Goal: Task Accomplishment & Management: Manage account settings

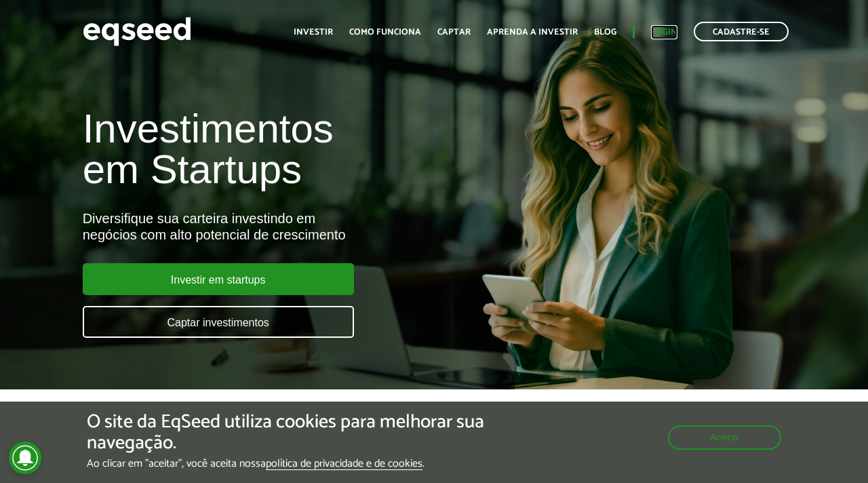
click at [666, 30] on link "Login" at bounding box center [664, 32] width 26 height 9
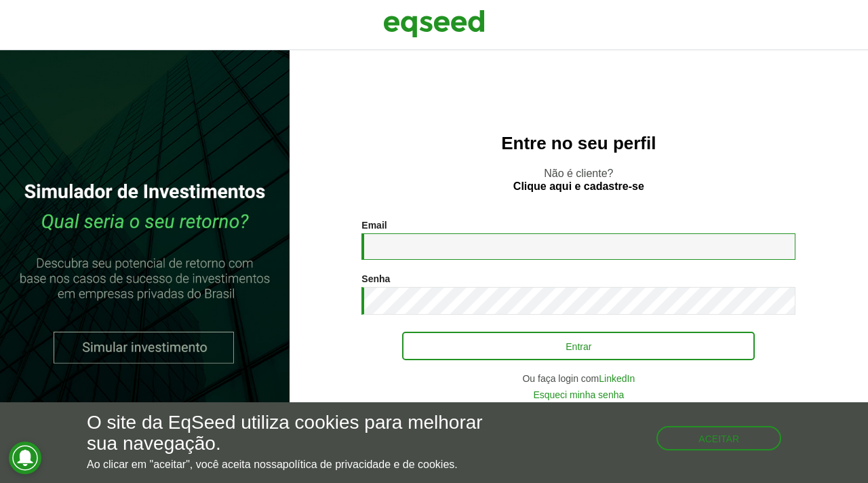
type input "**********"
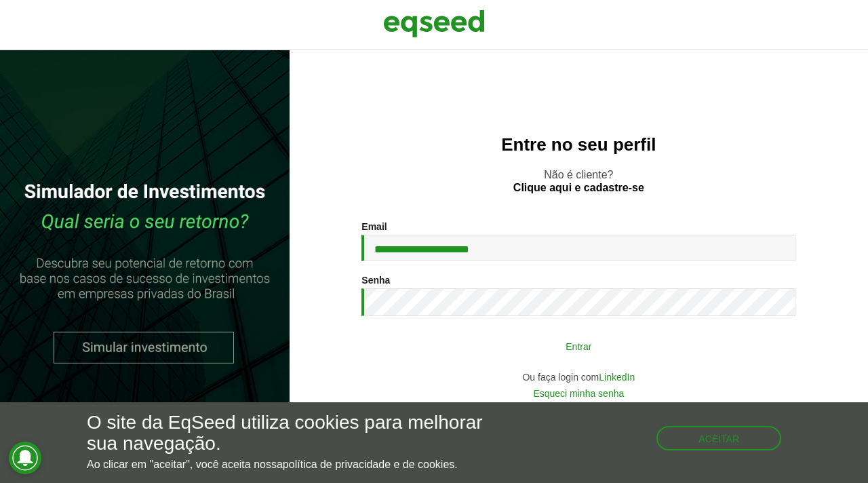
click at [523, 338] on button "Entrar" at bounding box center [578, 346] width 353 height 26
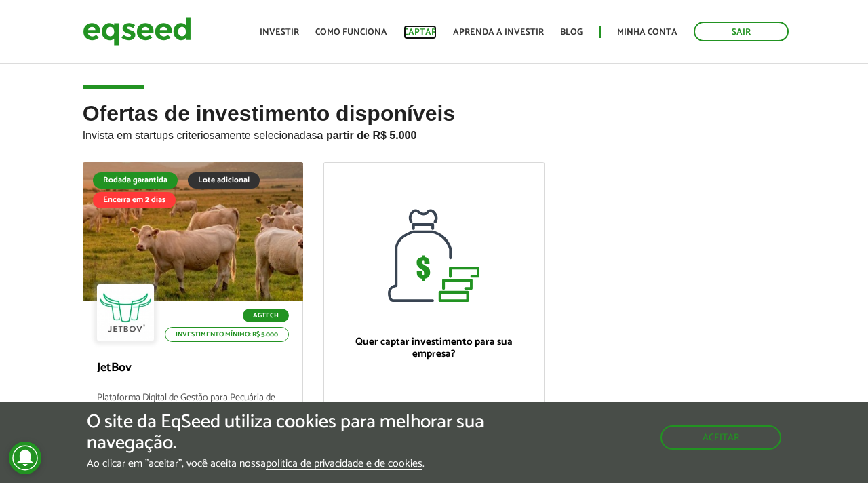
click at [428, 32] on link "Captar" at bounding box center [419, 32] width 33 height 9
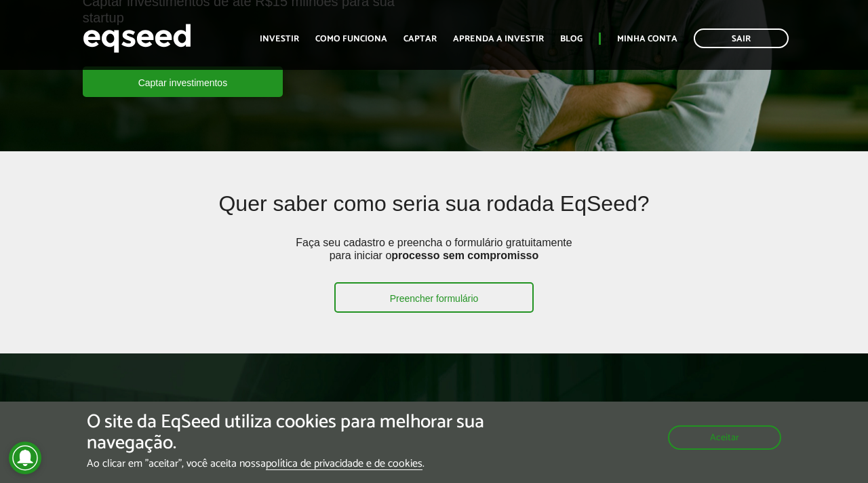
scroll to position [275, 0]
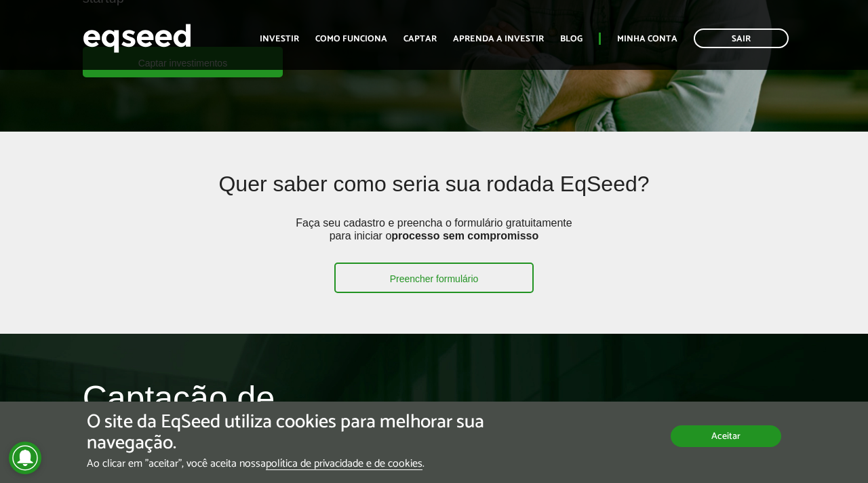
click at [738, 443] on button "Aceitar" at bounding box center [725, 436] width 111 height 22
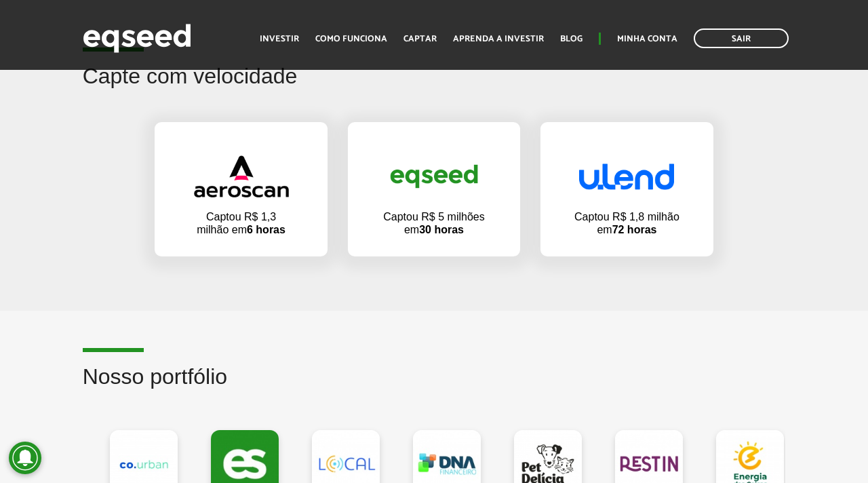
scroll to position [944, 0]
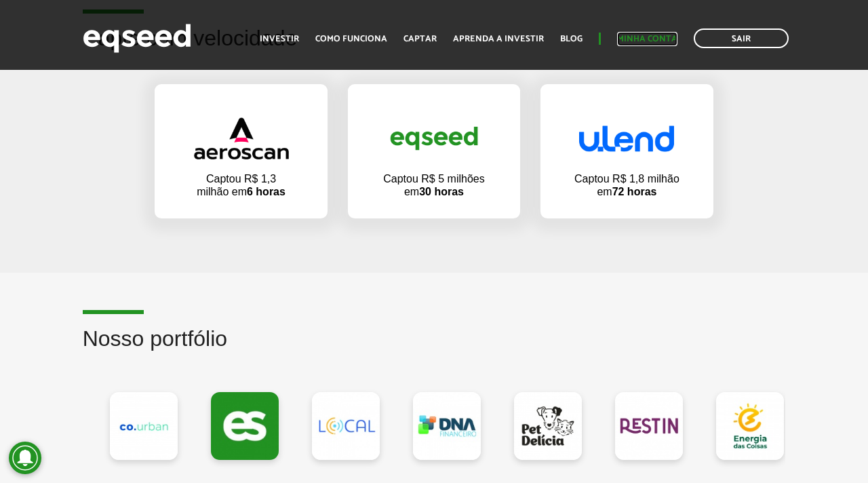
click at [628, 37] on link "Minha conta" at bounding box center [647, 39] width 60 height 9
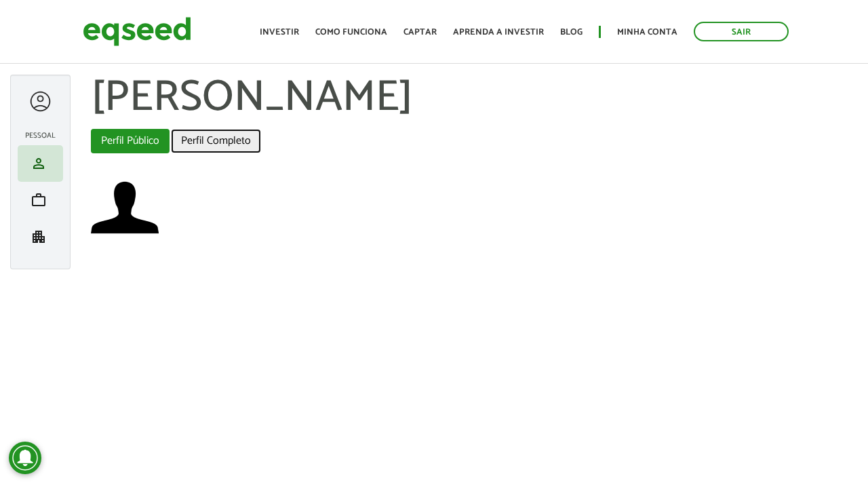
click at [214, 145] on link "Perfil Completo" at bounding box center [216, 141] width 90 height 24
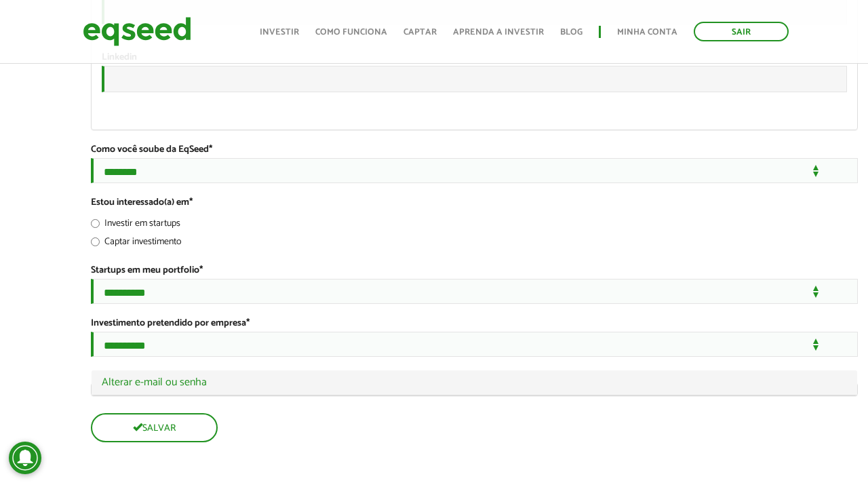
scroll to position [2415, 0]
